Goal: Task Accomplishment & Management: Complete application form

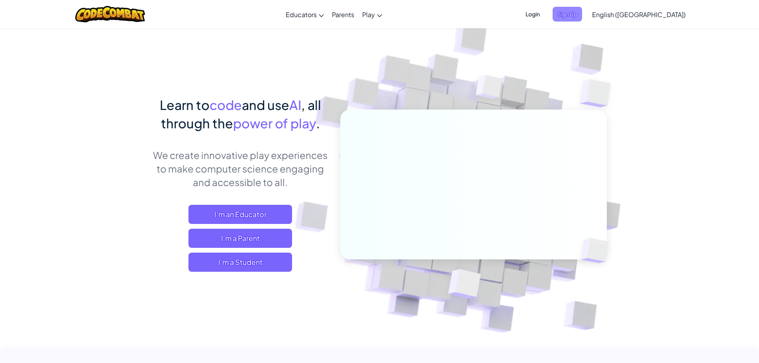
click at [582, 17] on span "Sign Up" at bounding box center [567, 14] width 29 height 15
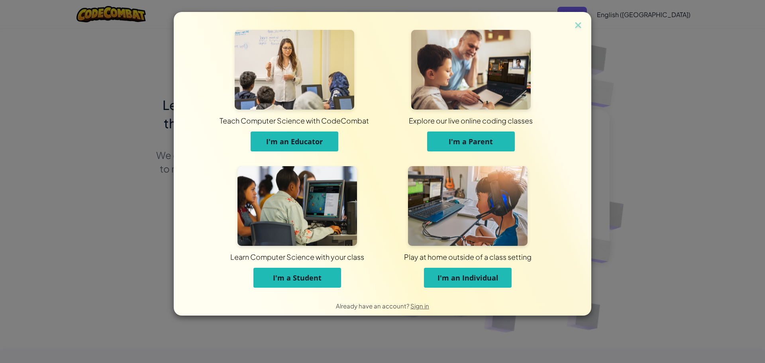
click at [316, 273] on span "I'm a Student" at bounding box center [297, 278] width 49 height 10
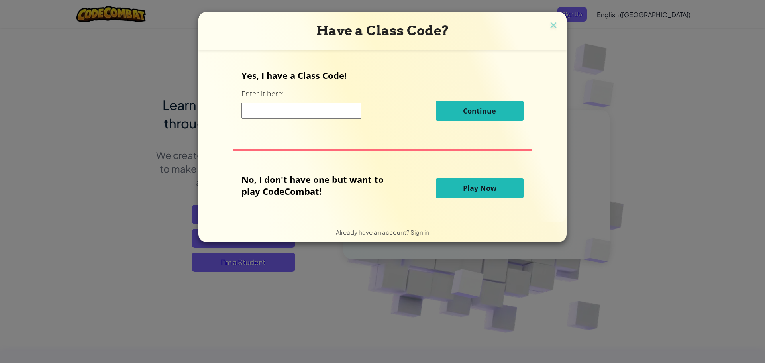
click at [302, 106] on input at bounding box center [301, 111] width 120 height 16
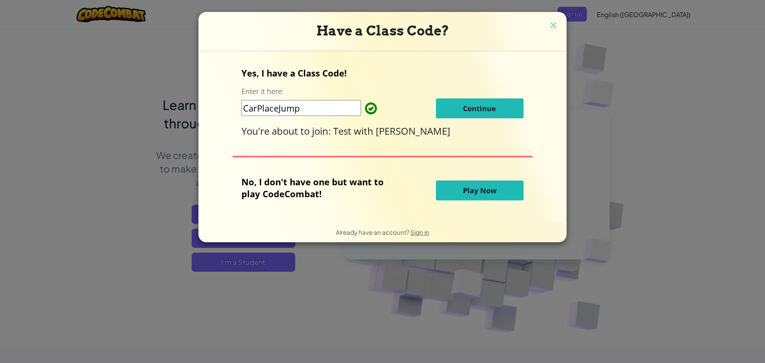
type input "CarPlaceJump"
click at [489, 110] on span "Continue" at bounding box center [479, 109] width 33 height 10
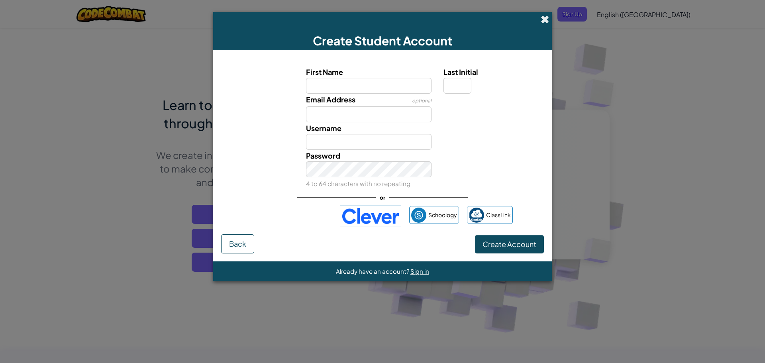
click at [543, 21] on span at bounding box center [545, 19] width 8 height 8
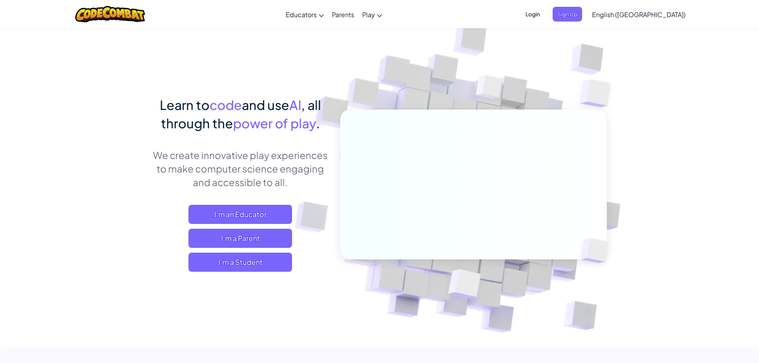
click at [545, 16] on span "Login" at bounding box center [533, 14] width 24 height 15
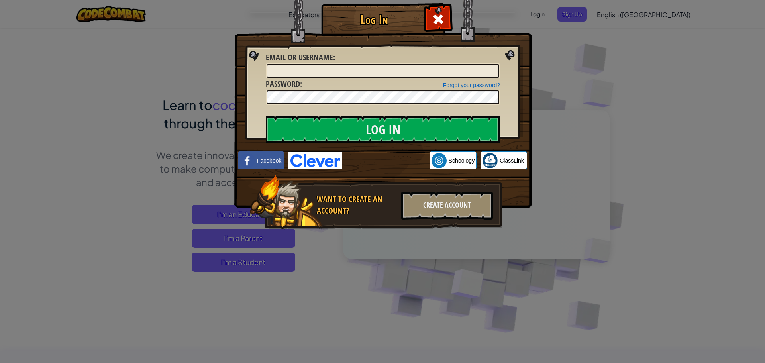
click at [622, 158] on div "Log In Unknown Error Email or Username : Forgot your password? Password : Log I…" at bounding box center [382, 181] width 765 height 363
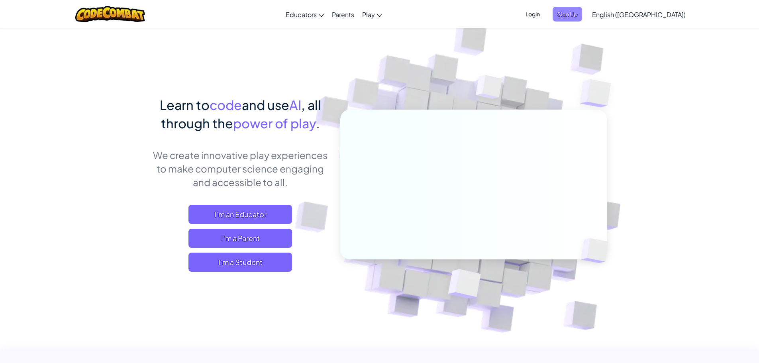
click at [582, 18] on span "Sign Up" at bounding box center [567, 14] width 29 height 15
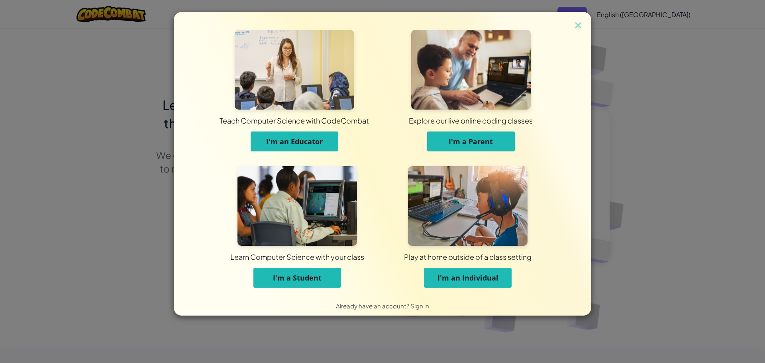
click at [314, 276] on span "I'm a Student" at bounding box center [297, 278] width 49 height 10
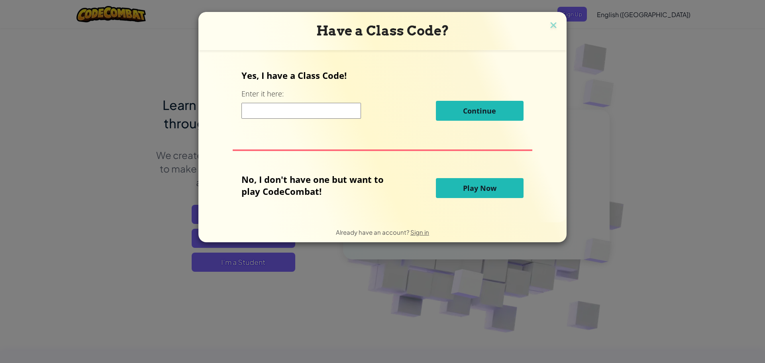
click at [254, 108] on input at bounding box center [301, 111] width 120 height 16
type input "CarPlaceJump"
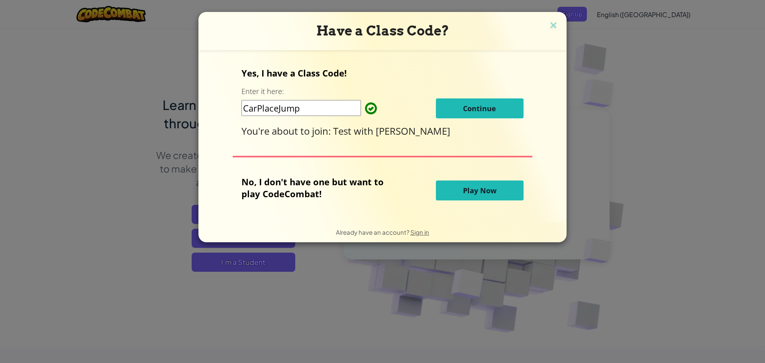
click at [493, 108] on span "Continue" at bounding box center [479, 109] width 33 height 10
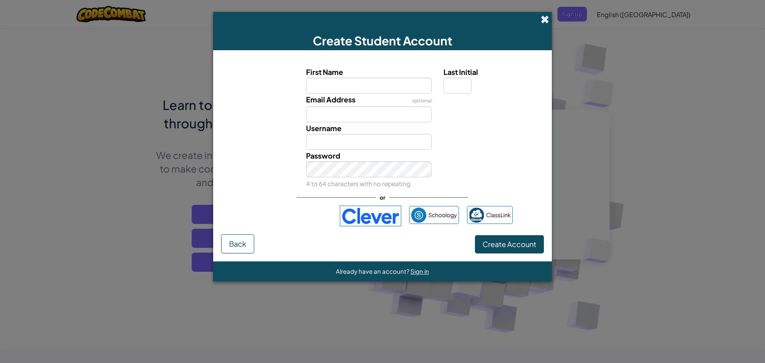
click at [547, 21] on span at bounding box center [545, 19] width 8 height 8
